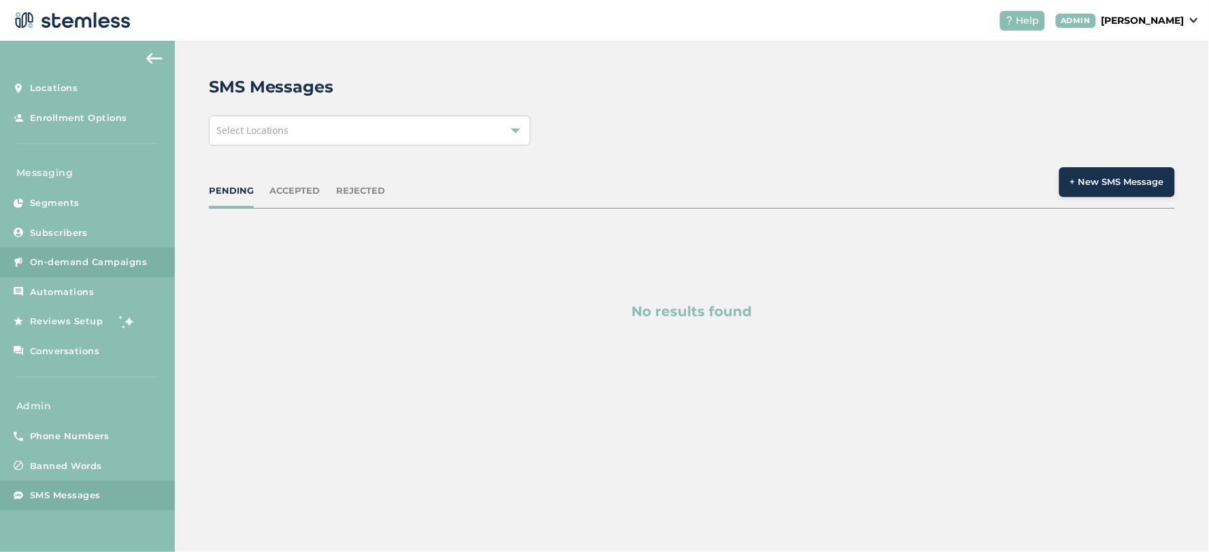
click at [78, 252] on link "On-demand Campaigns" at bounding box center [87, 263] width 175 height 30
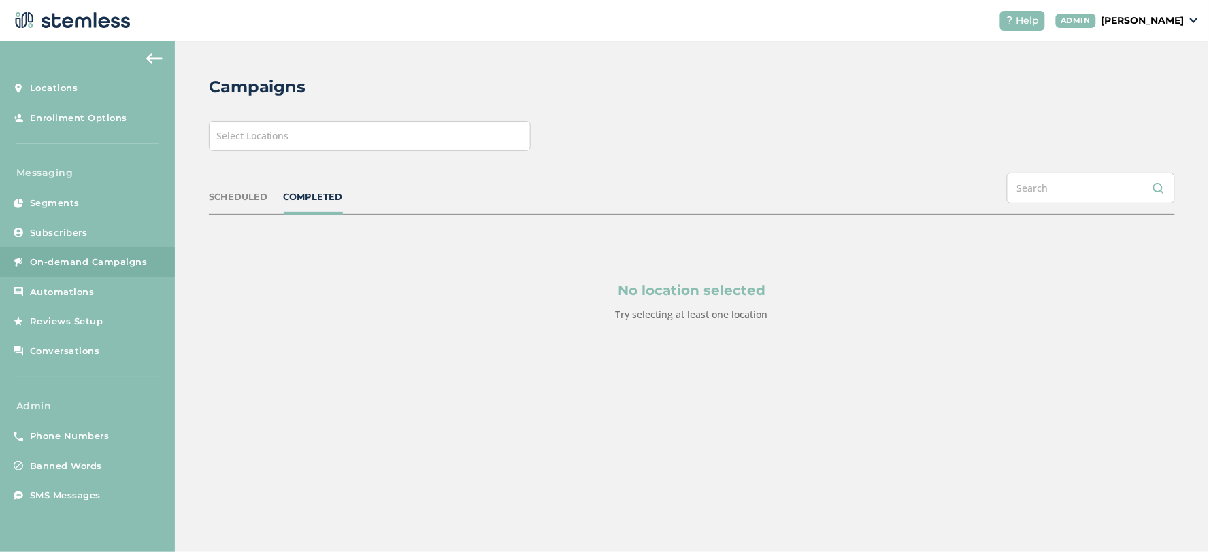
click at [242, 196] on div "SCHEDULED" at bounding box center [238, 198] width 59 height 14
click at [297, 133] on div "Select Locations" at bounding box center [370, 136] width 322 height 30
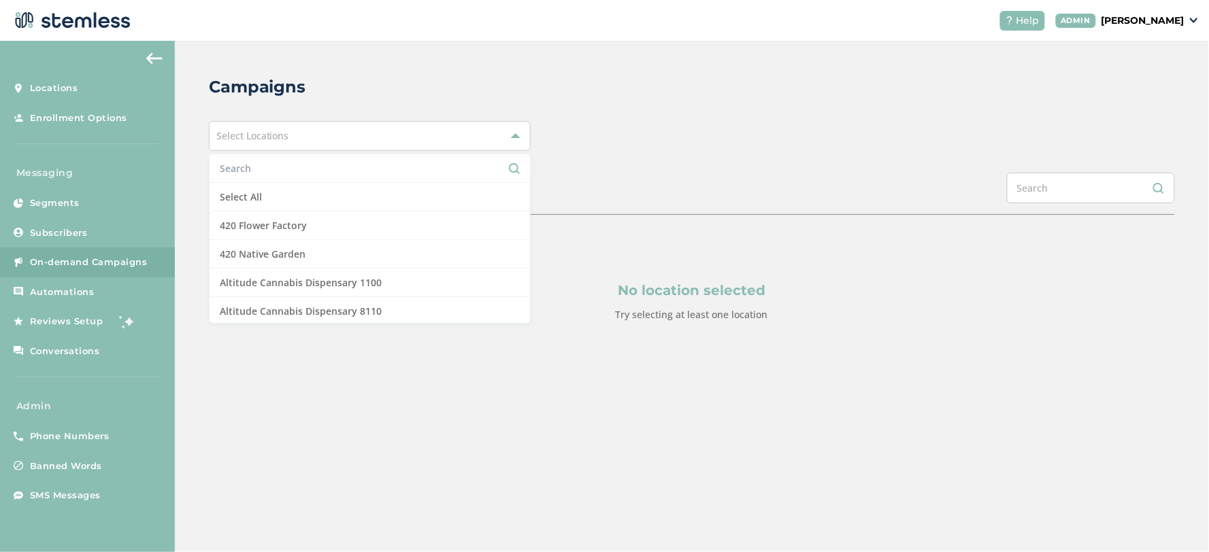
click at [291, 171] on input "text" at bounding box center [370, 168] width 300 height 14
type input "a"
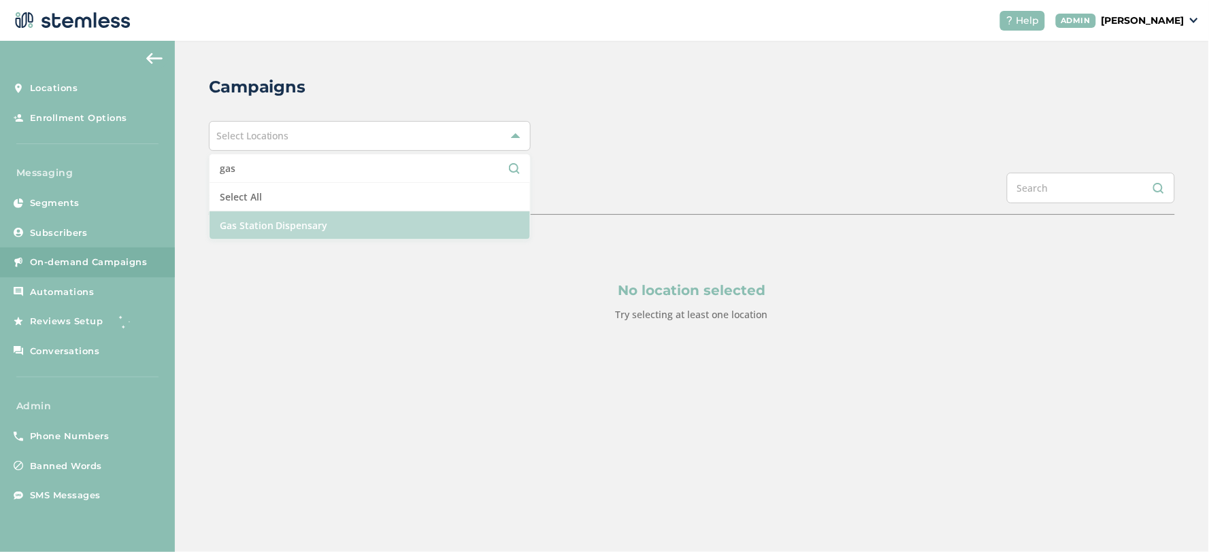
type input "gas"
drag, startPoint x: 278, startPoint y: 220, endPoint x: 288, endPoint y: 220, distance: 10.9
click at [278, 220] on li "Gas Station Dispensary" at bounding box center [370, 226] width 320 height 28
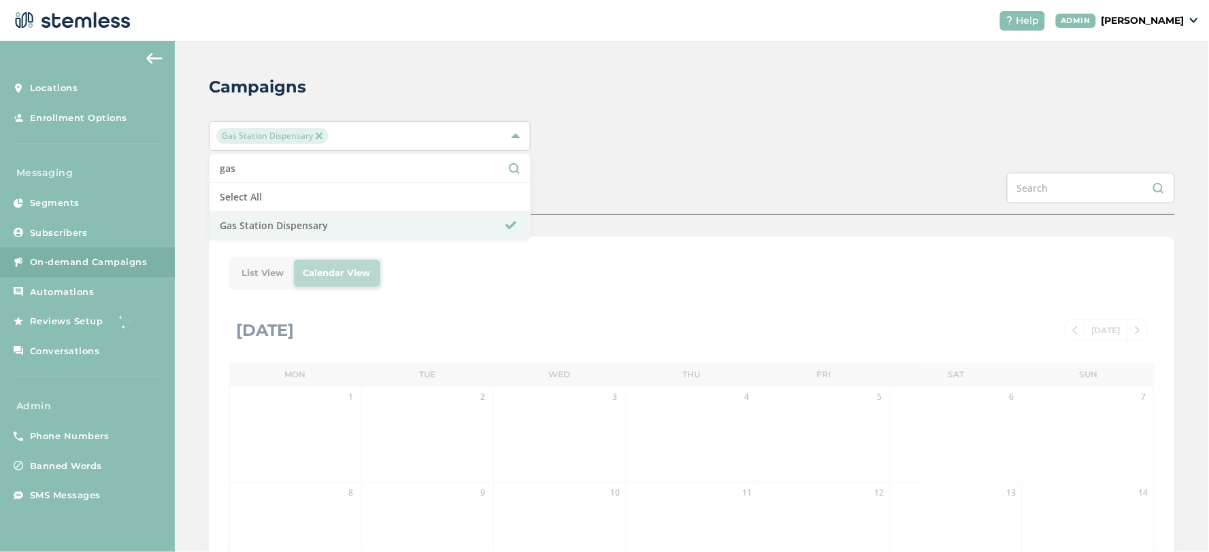
drag, startPoint x: 672, startPoint y: 166, endPoint x: 674, endPoint y: 152, distance: 14.4
click at [674, 164] on div "Campaigns Gas Station Dispensary gas Select All Gas Station Dispensary SCHEDULE…" at bounding box center [692, 481] width 1034 height 880
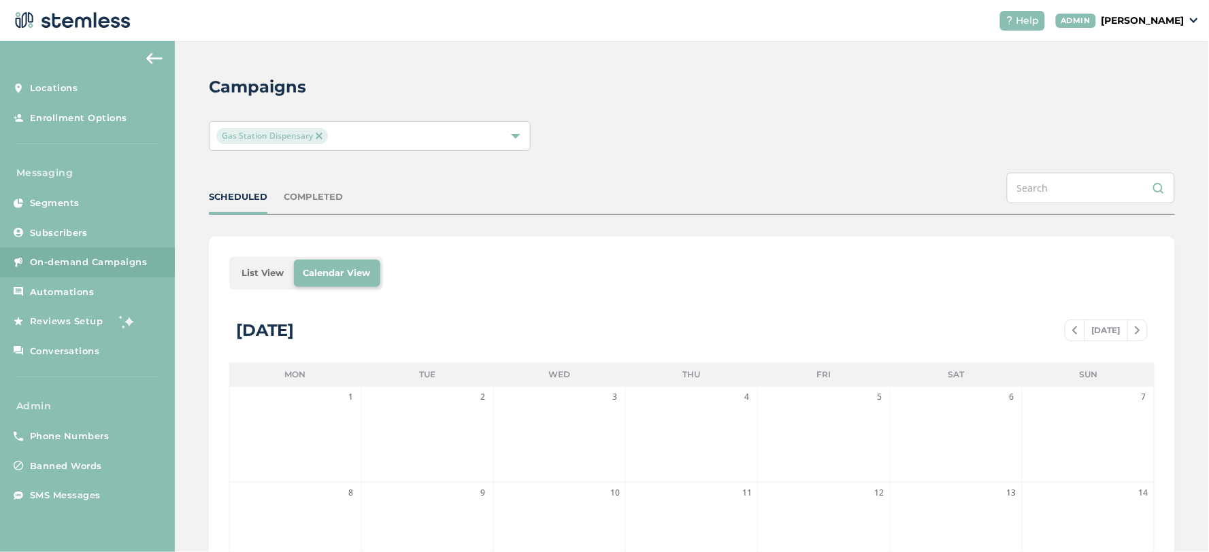
click at [274, 261] on li "List View" at bounding box center [263, 273] width 62 height 27
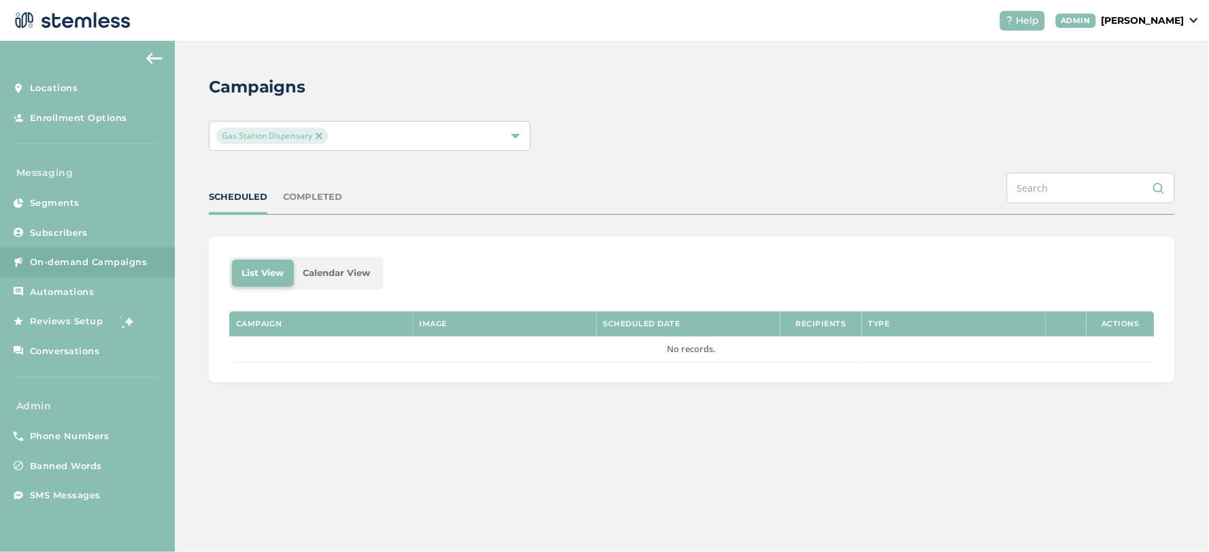
click at [291, 193] on div "COMPLETED" at bounding box center [313, 198] width 59 height 14
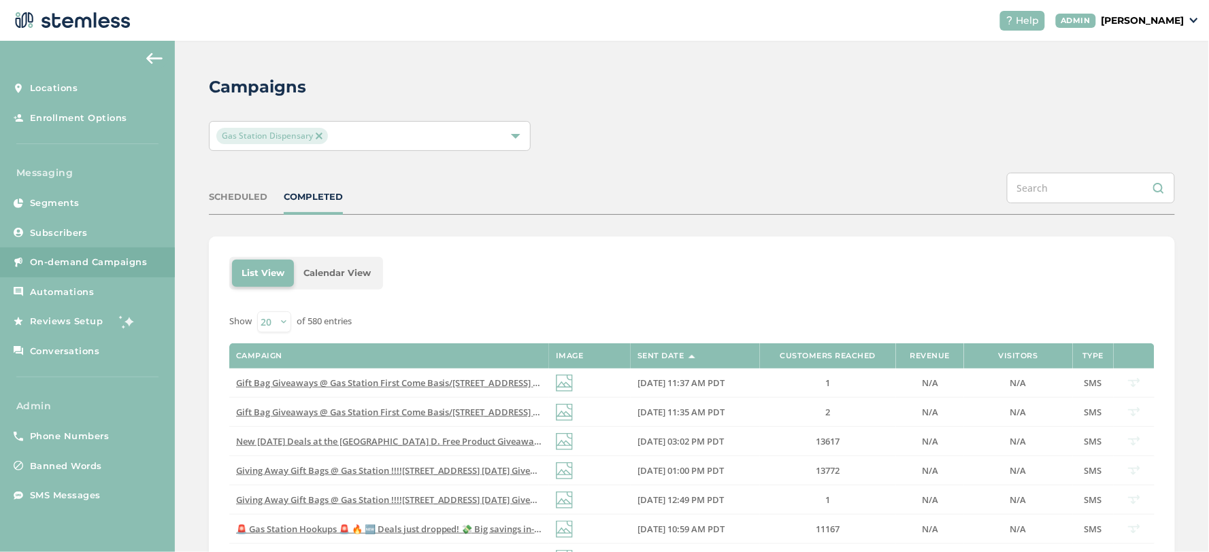
scroll to position [151, 0]
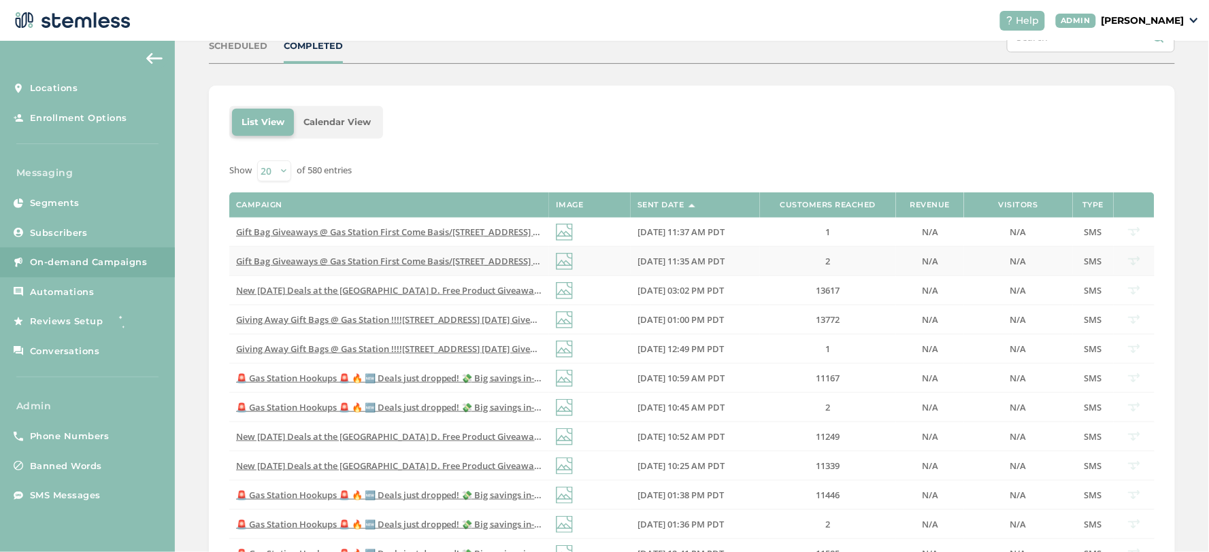
click at [372, 265] on span "Gift Bag Giveaways @ Gas Station First Come Basis/[STREET_ADDRESS] Click Link t…" at bounding box center [526, 261] width 580 height 12
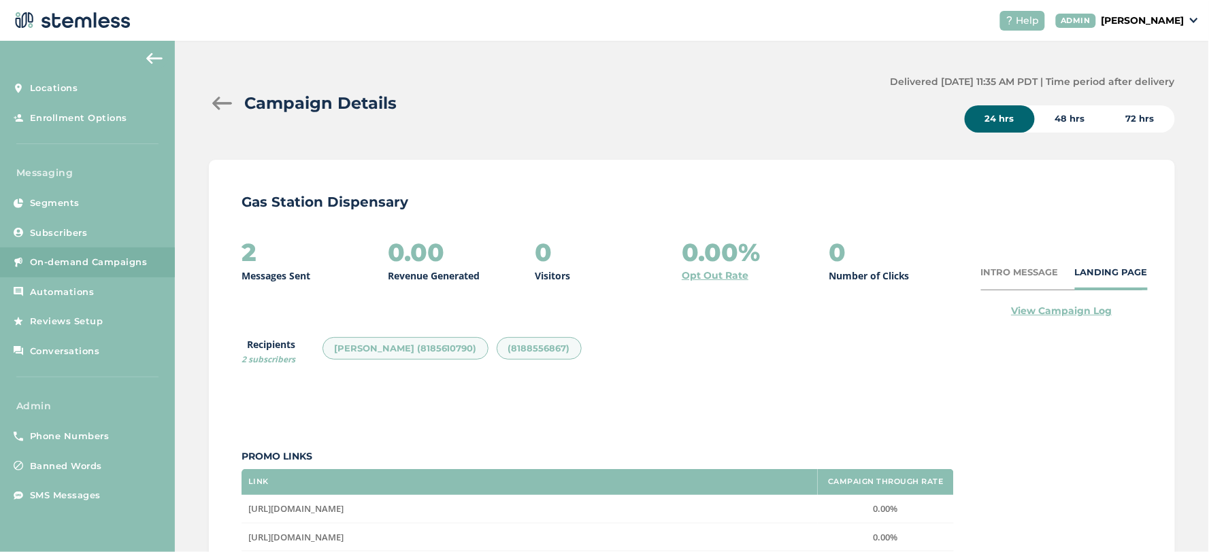
click at [1065, 313] on link "View Campaign Log" at bounding box center [1061, 311] width 101 height 14
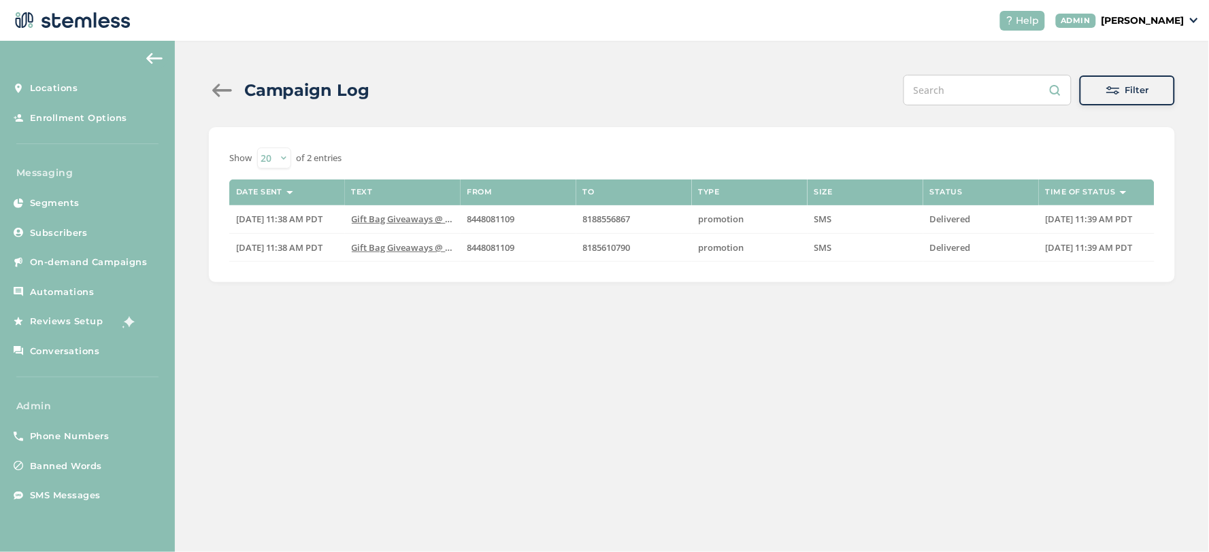
click at [231, 87] on div at bounding box center [222, 91] width 27 height 14
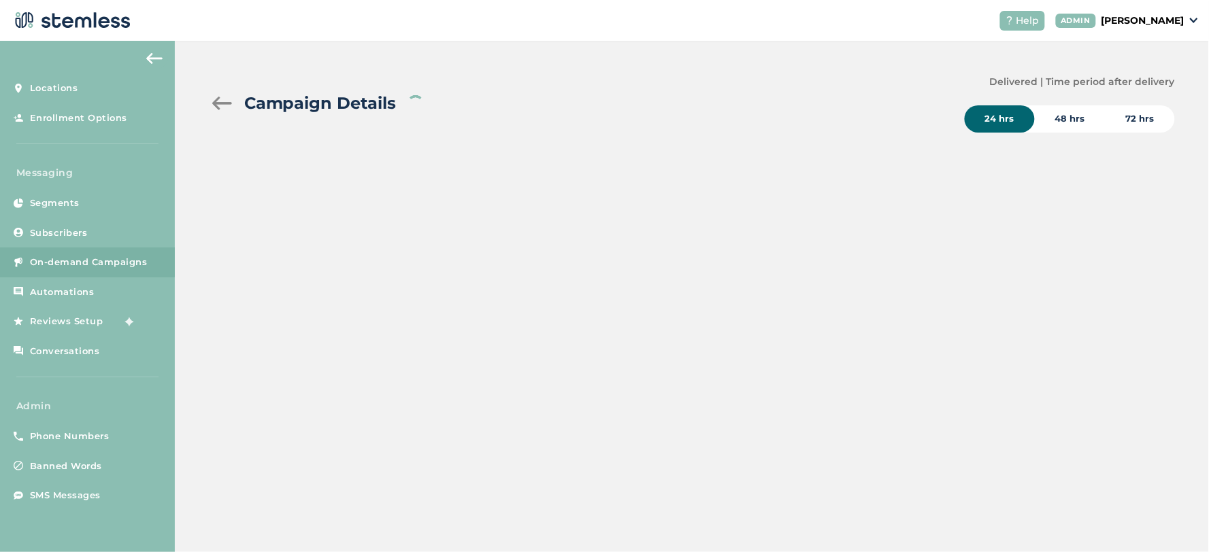
click at [222, 101] on div at bounding box center [222, 104] width 27 height 14
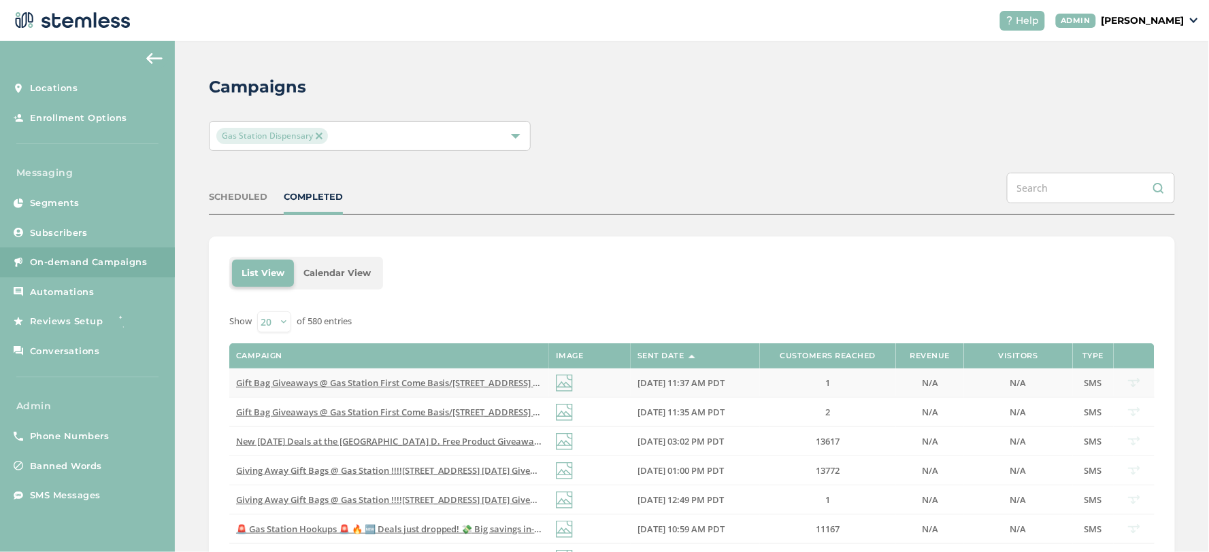
click at [382, 382] on span "Gift Bag Giveaways @ Gas Station First Come Basis/[STREET_ADDRESS] Click Link t…" at bounding box center [526, 383] width 580 height 12
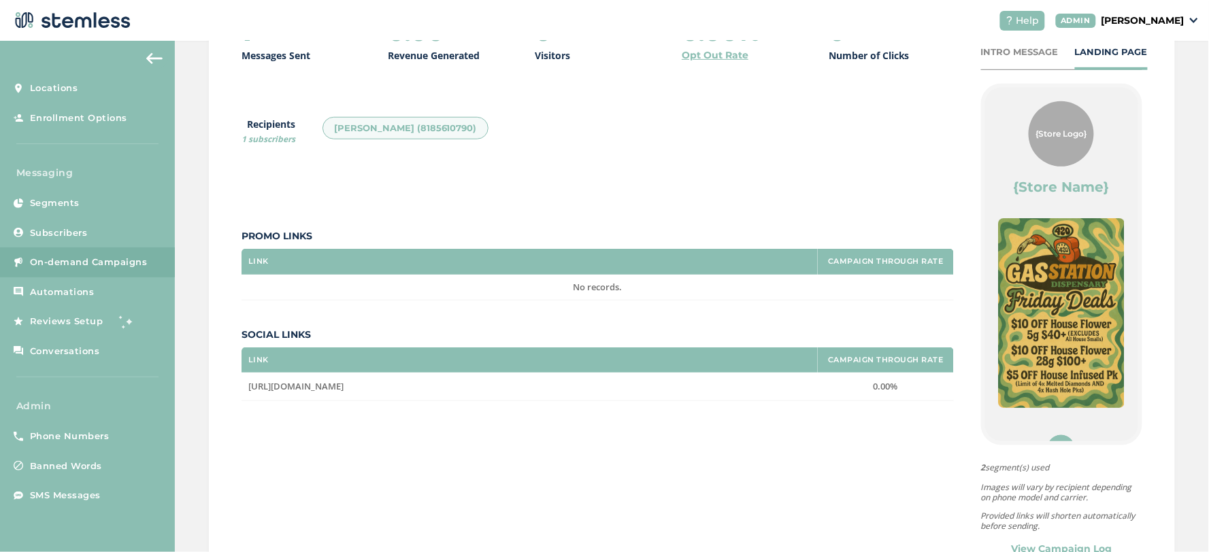
scroll to position [278, 0]
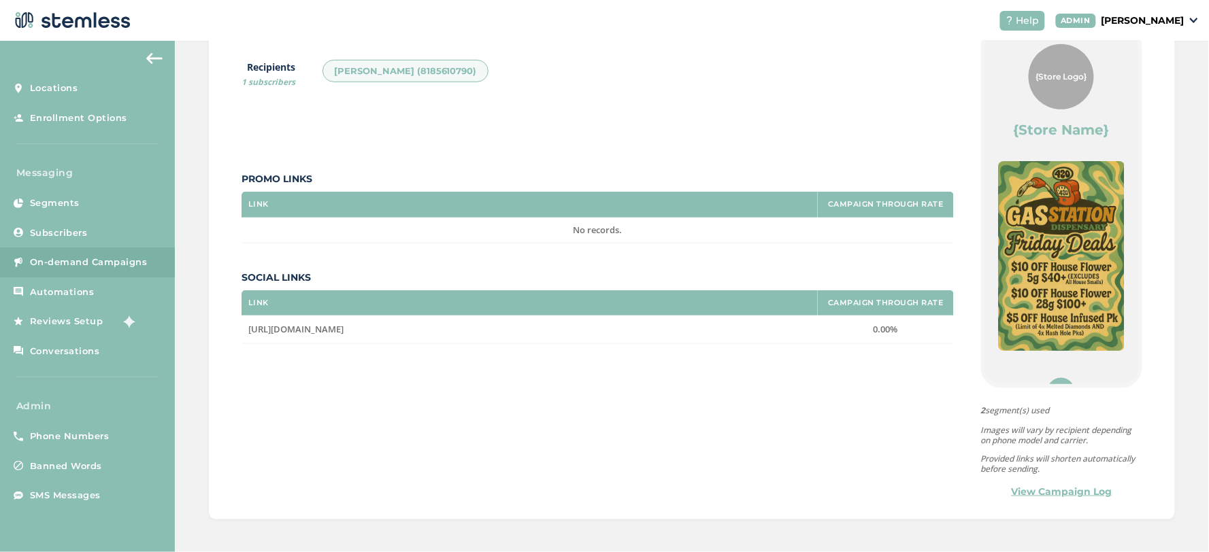
click at [1055, 486] on link "View Campaign Log" at bounding box center [1061, 492] width 101 height 14
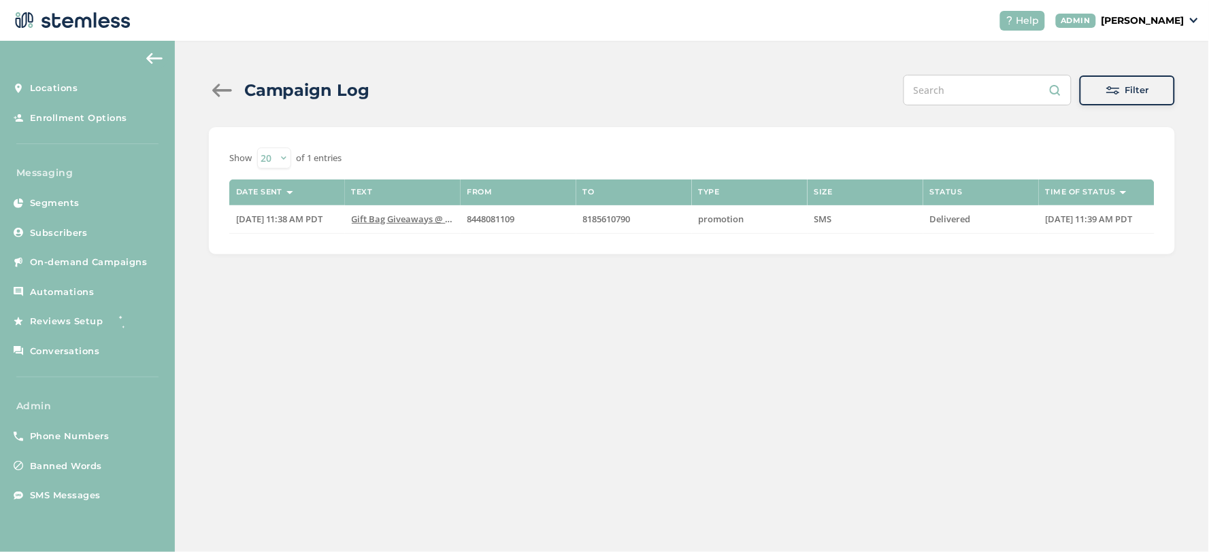
click at [214, 90] on div at bounding box center [222, 91] width 27 height 14
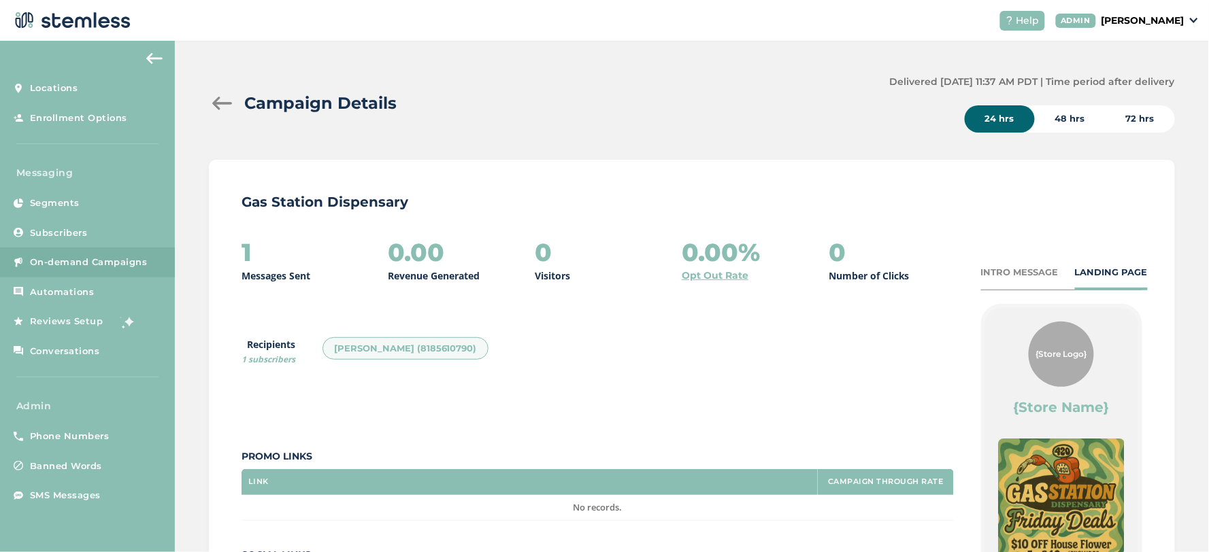
click at [218, 99] on div at bounding box center [222, 104] width 27 height 14
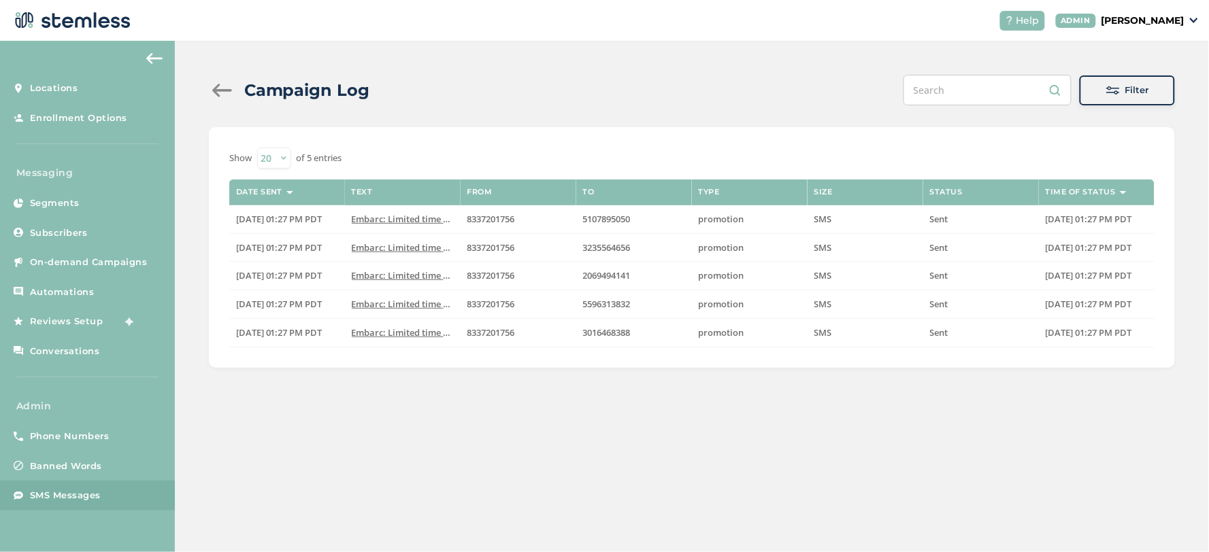
click at [73, 492] on span "SMS Messages" at bounding box center [65, 496] width 71 height 14
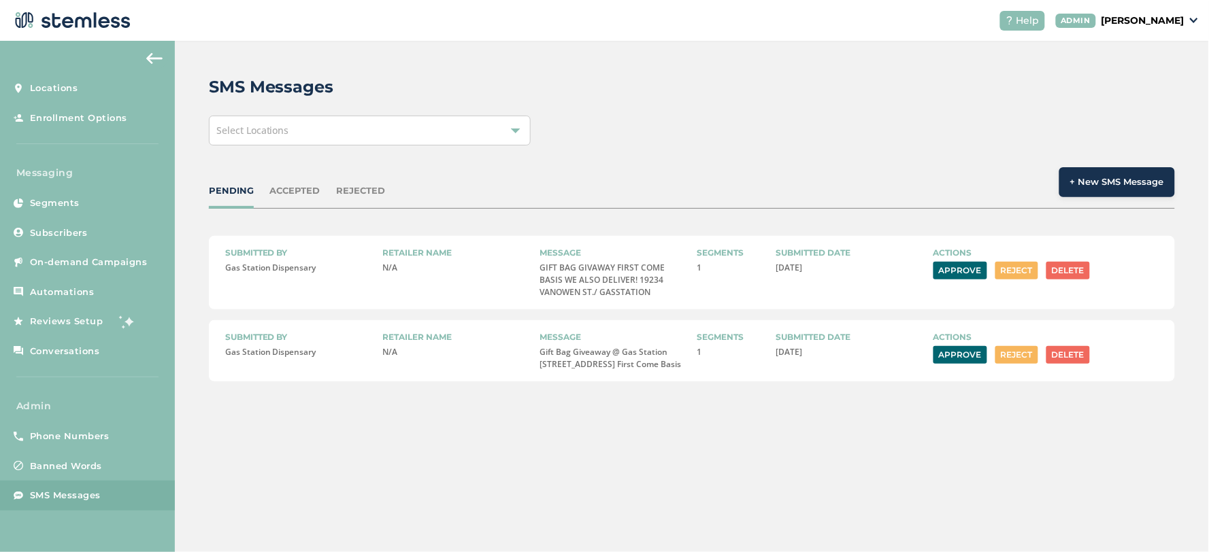
click at [959, 262] on button "Approve" at bounding box center [960, 271] width 54 height 18
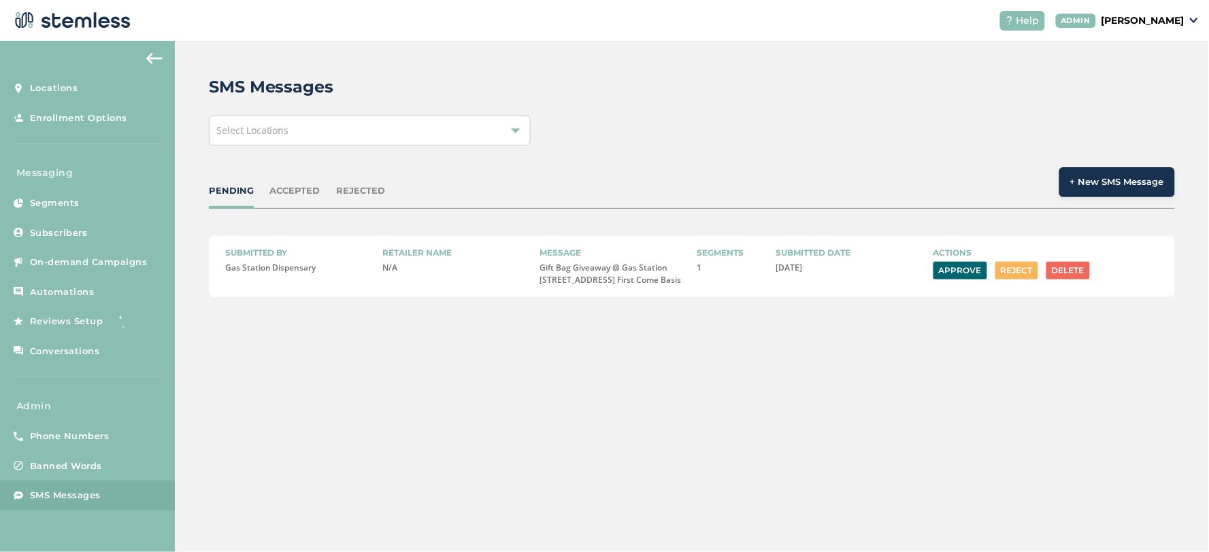
click at [971, 274] on button "Approve" at bounding box center [960, 271] width 54 height 18
